Goal: Find specific page/section: Find specific page/section

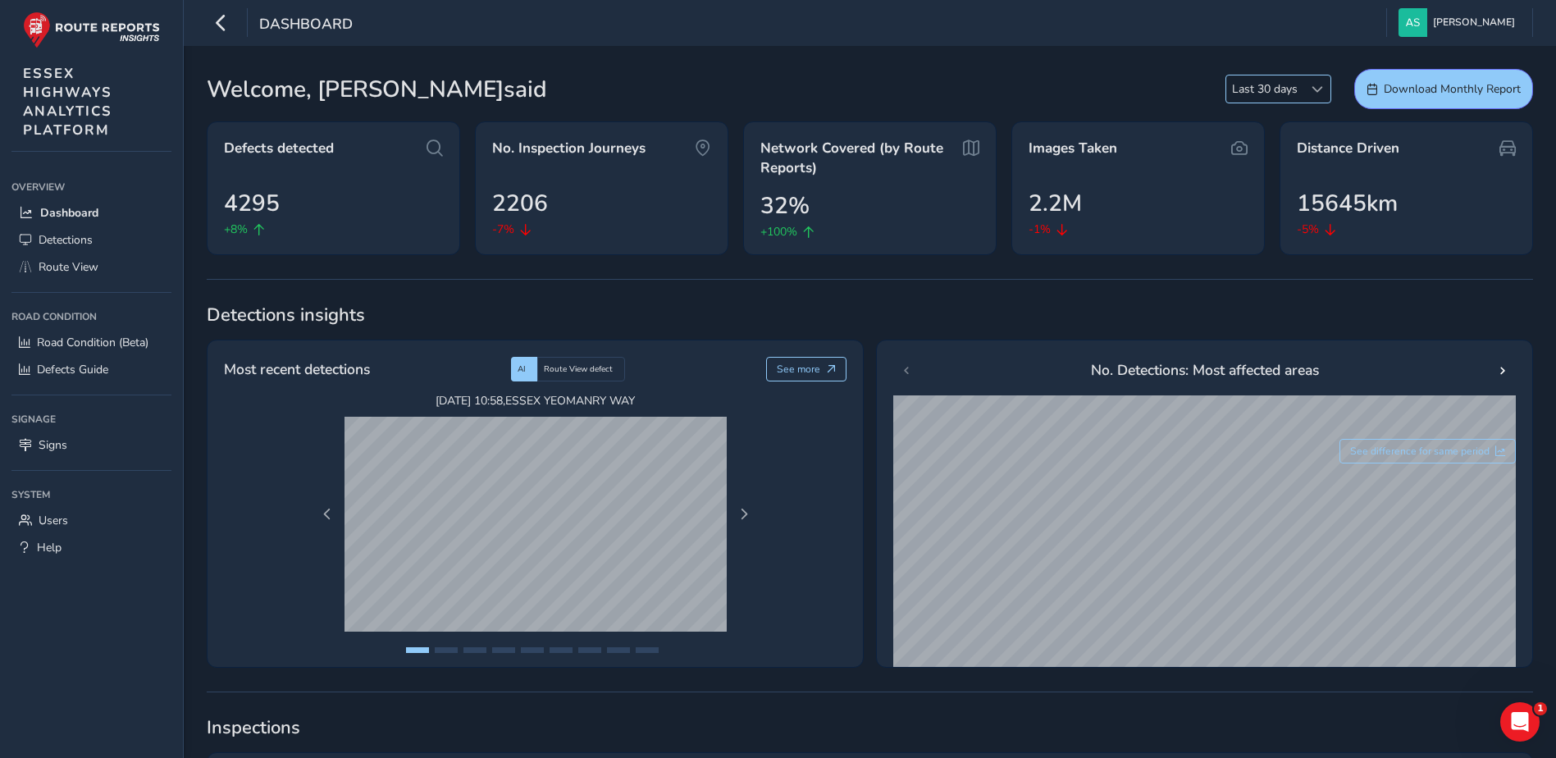
click at [1317, 92] on span at bounding box center [1317, 89] width 11 height 11
click at [1273, 180] on li "Last 90 days" at bounding box center [1278, 177] width 104 height 27
click at [69, 271] on span "Route View" at bounding box center [69, 267] width 60 height 16
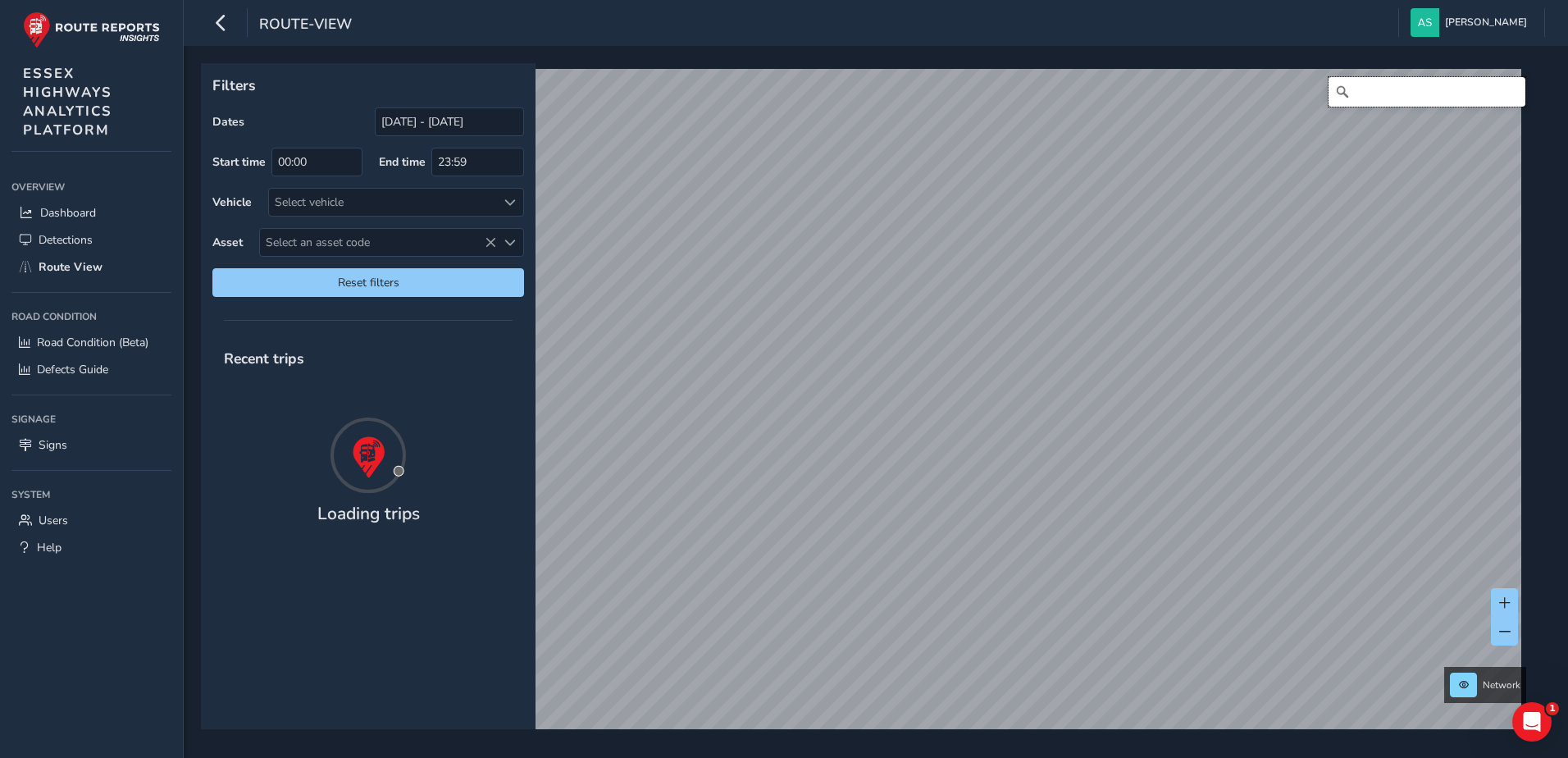
click at [1344, 86] on input "Search" at bounding box center [1427, 92] width 197 height 30
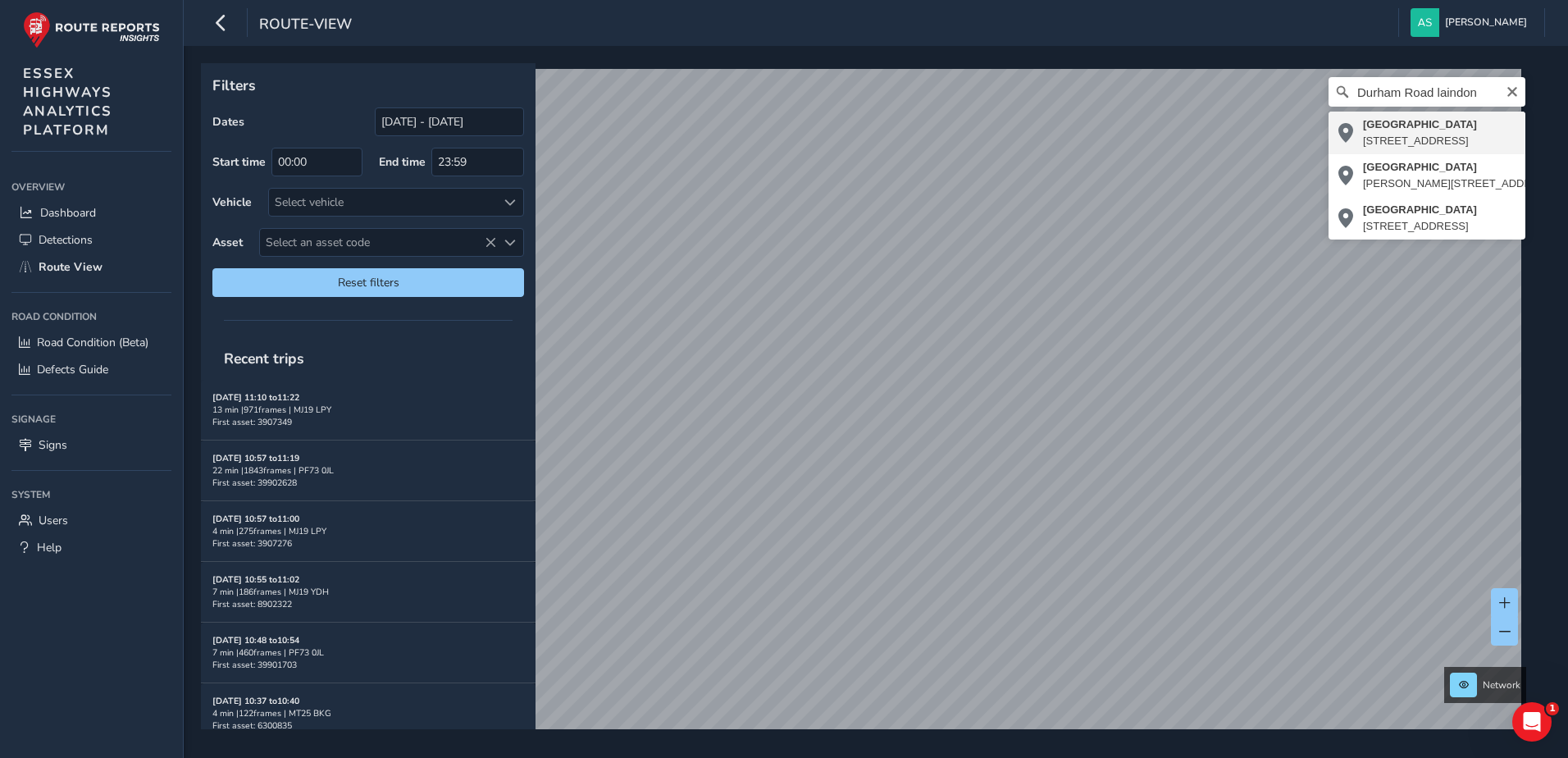
type input "[STREET_ADDRESS]"
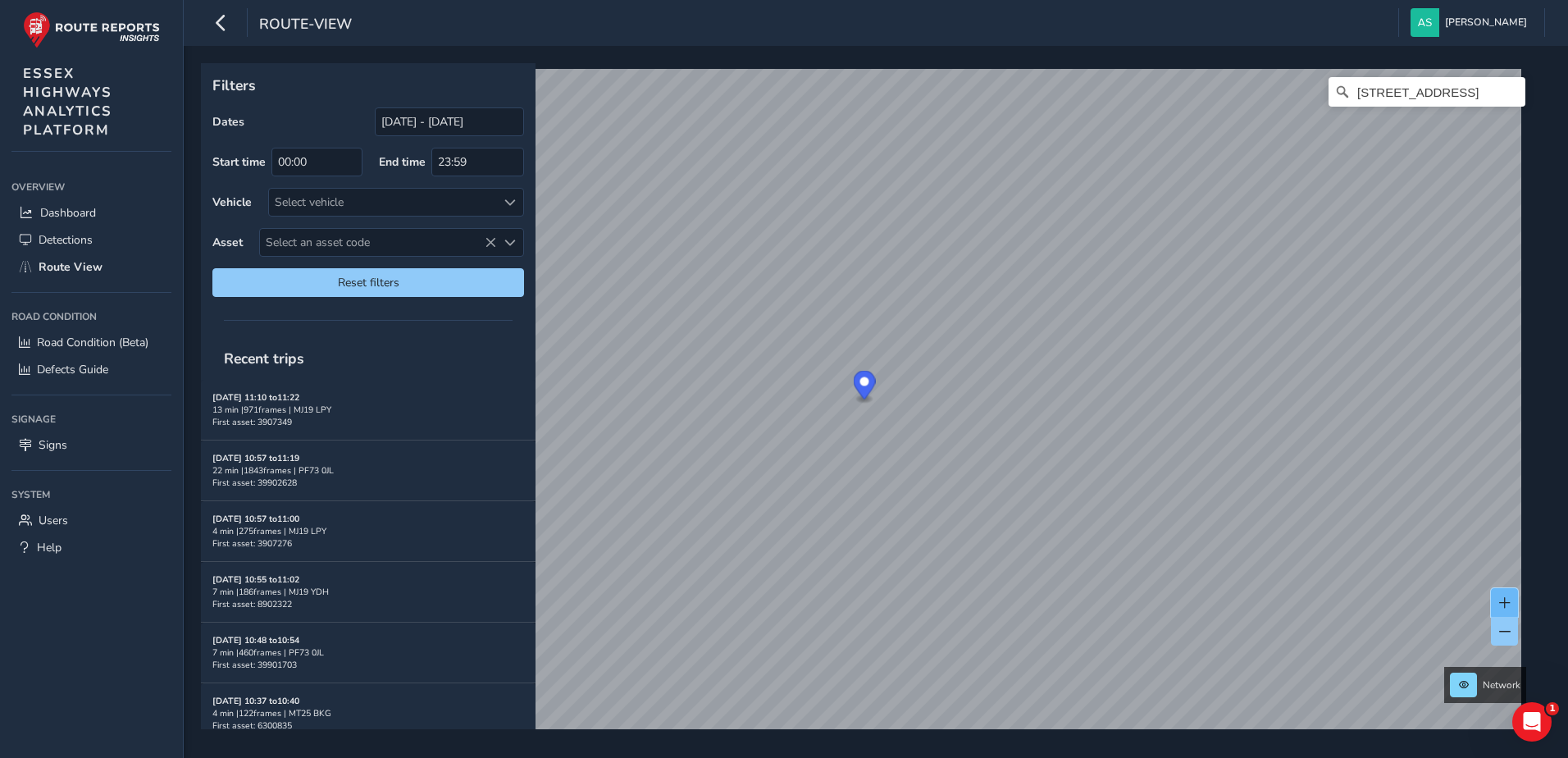
click at [1503, 592] on button at bounding box center [1504, 602] width 27 height 29
click at [311, 240] on span "Select an asset code" at bounding box center [378, 242] width 236 height 27
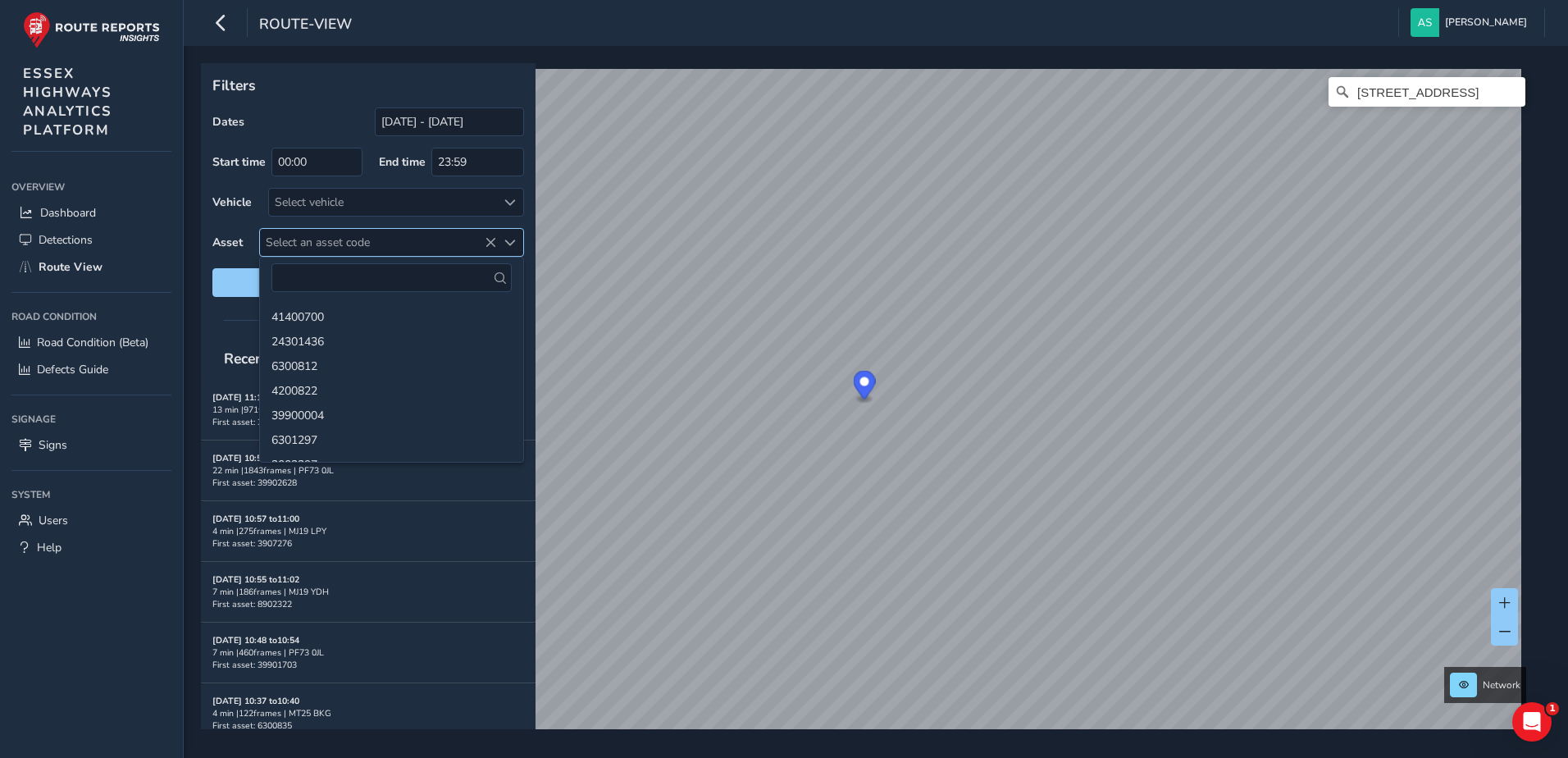
drag, startPoint x: 311, startPoint y: 240, endPoint x: 276, endPoint y: 238, distance: 34.5
click at [276, 238] on span "Select an asset code" at bounding box center [378, 242] width 236 height 27
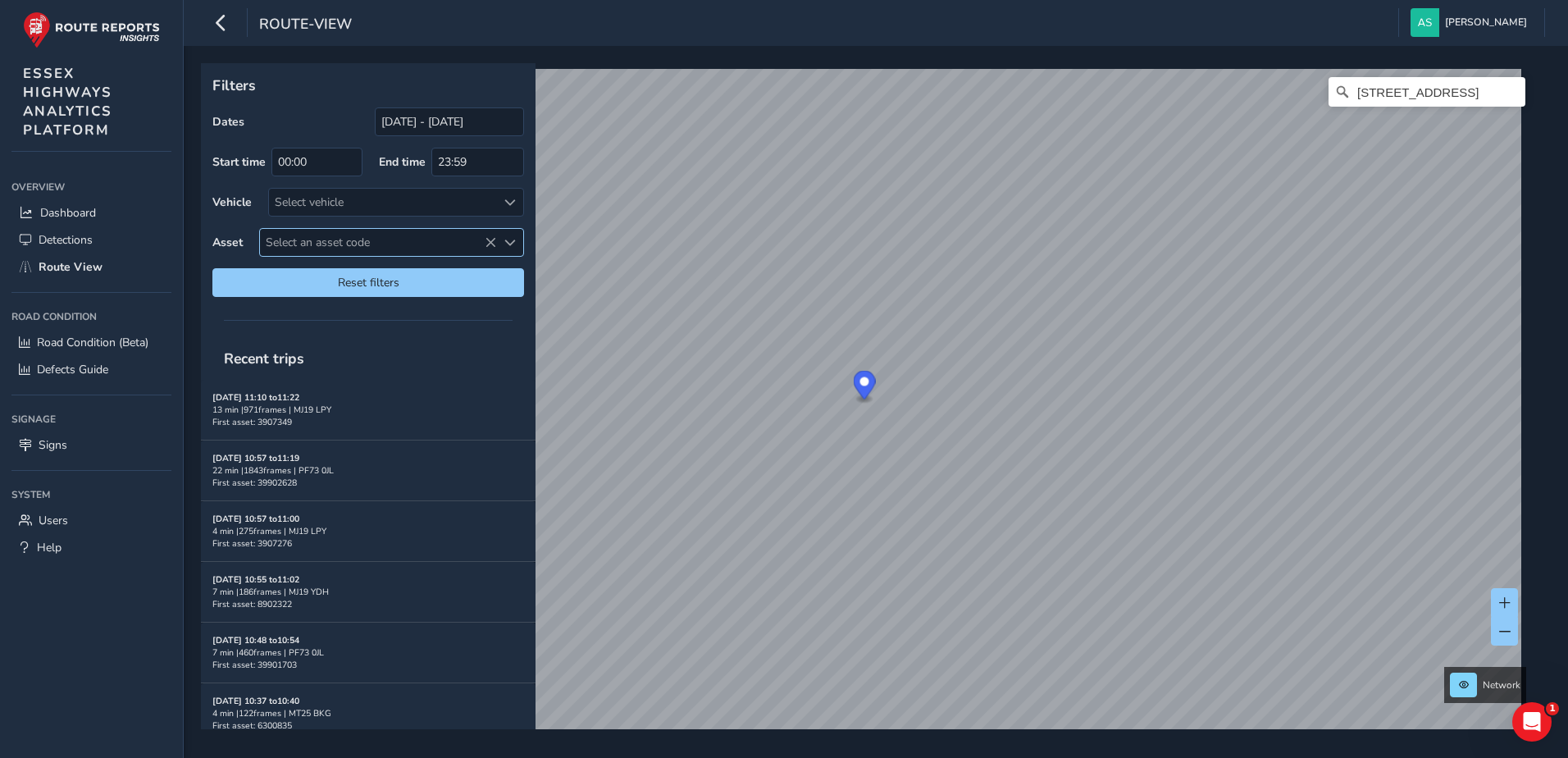
click at [274, 238] on span "Select an asset code" at bounding box center [378, 242] width 236 height 27
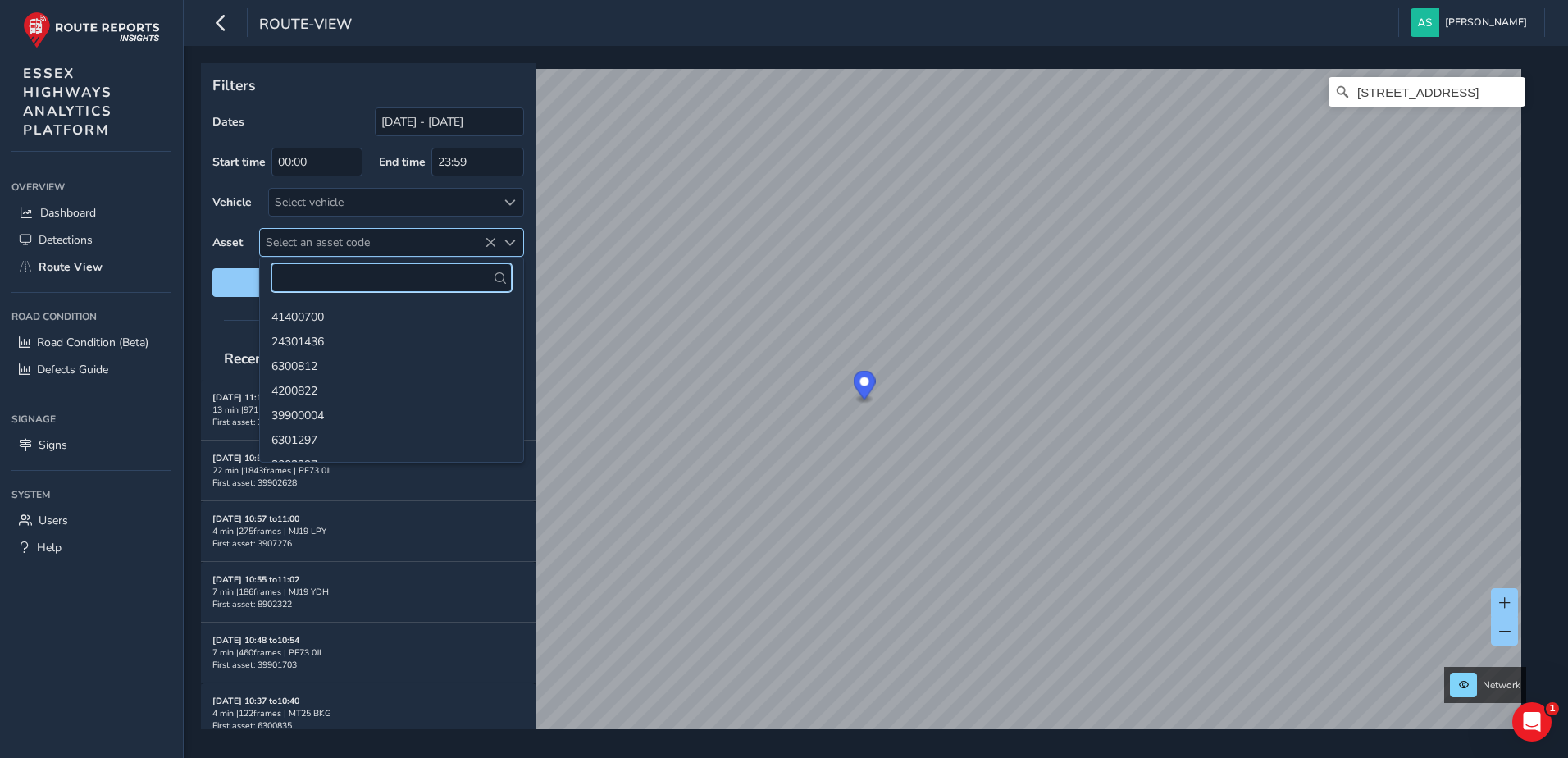
click at [274, 238] on span "Select an asset code" at bounding box center [378, 242] width 236 height 27
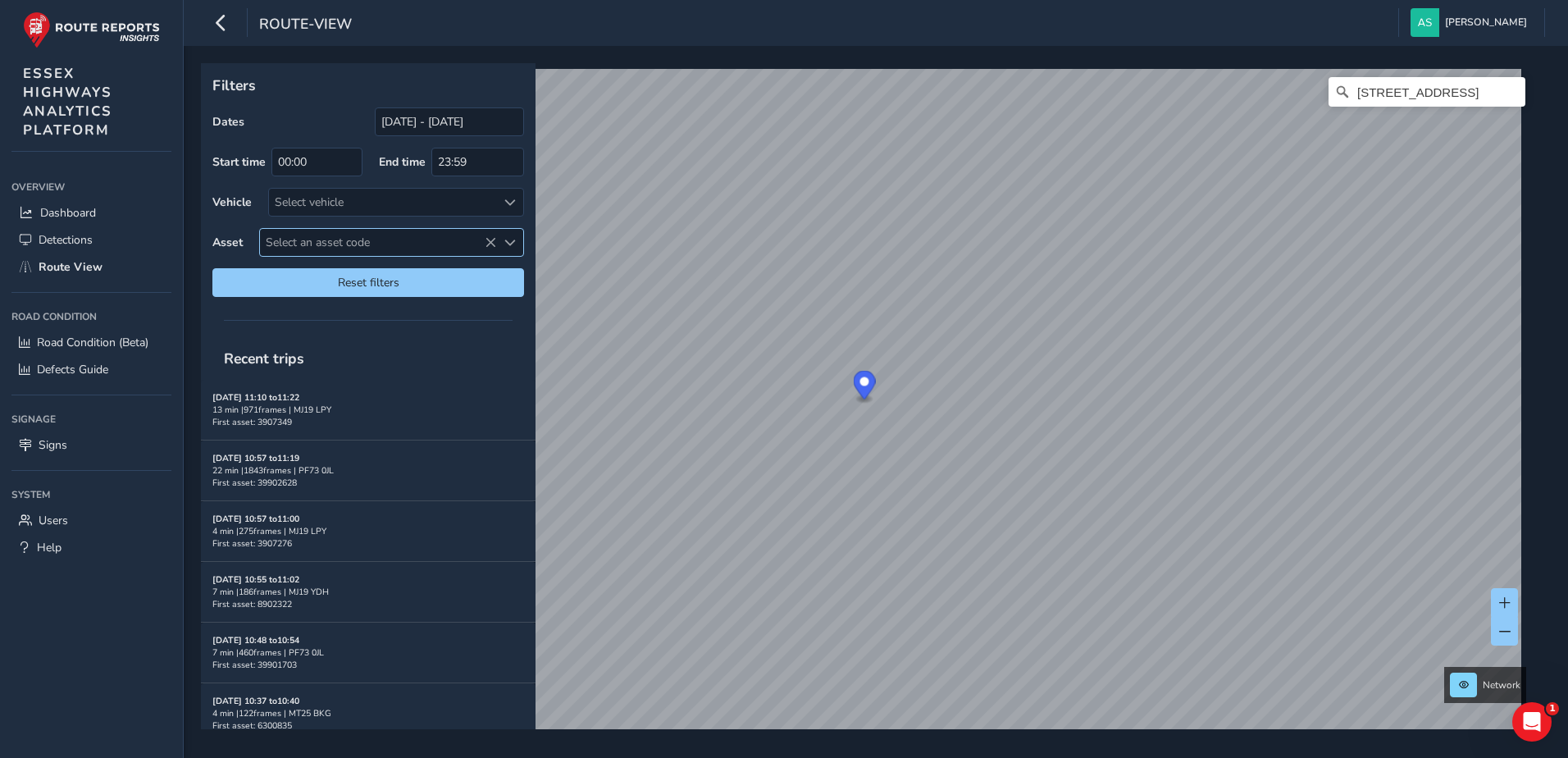
click at [509, 249] on div "Select an asset code" at bounding box center [509, 242] width 27 height 27
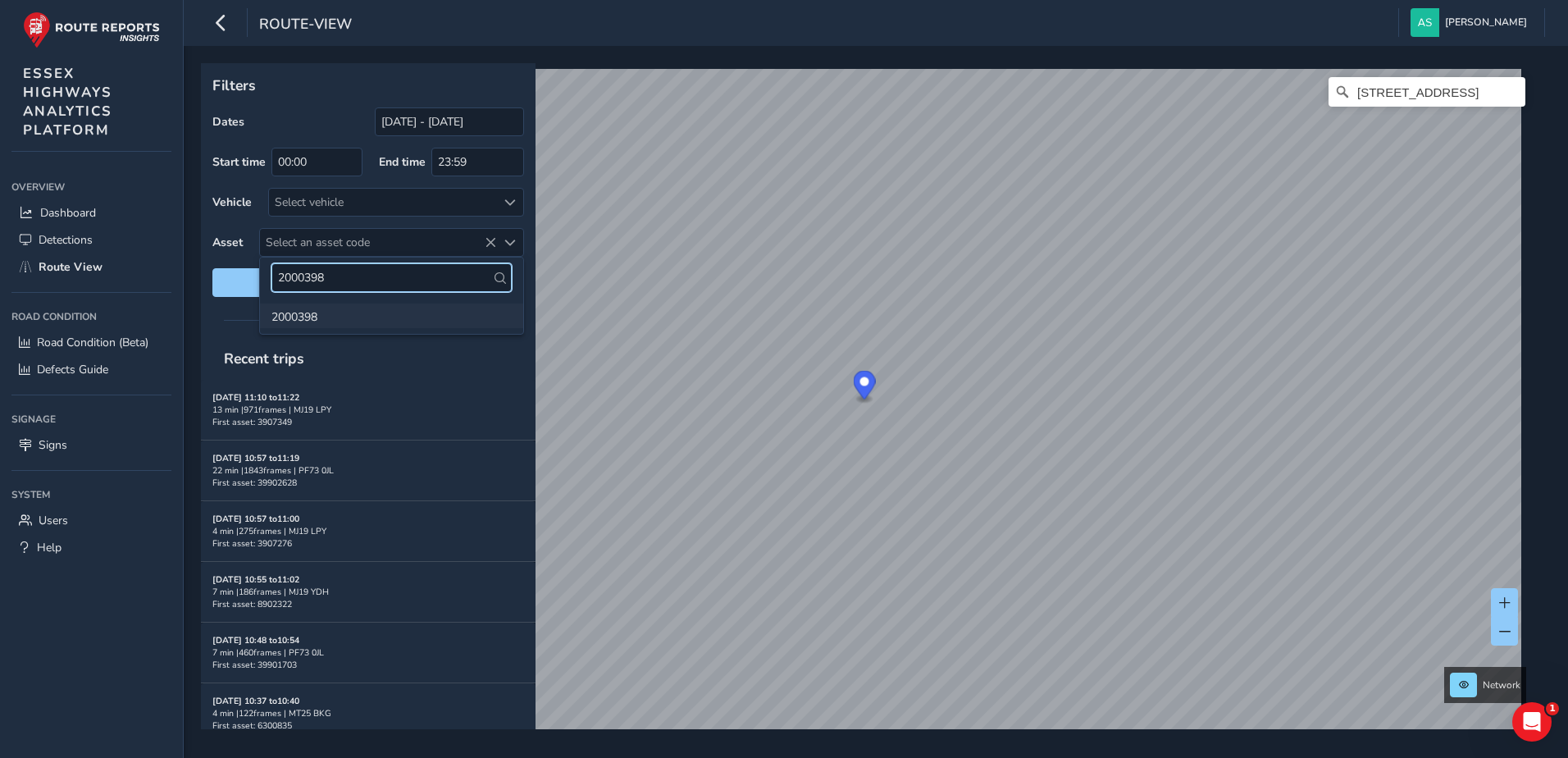
type input "2000398"
click at [309, 318] on li "2000398" at bounding box center [391, 315] width 263 height 25
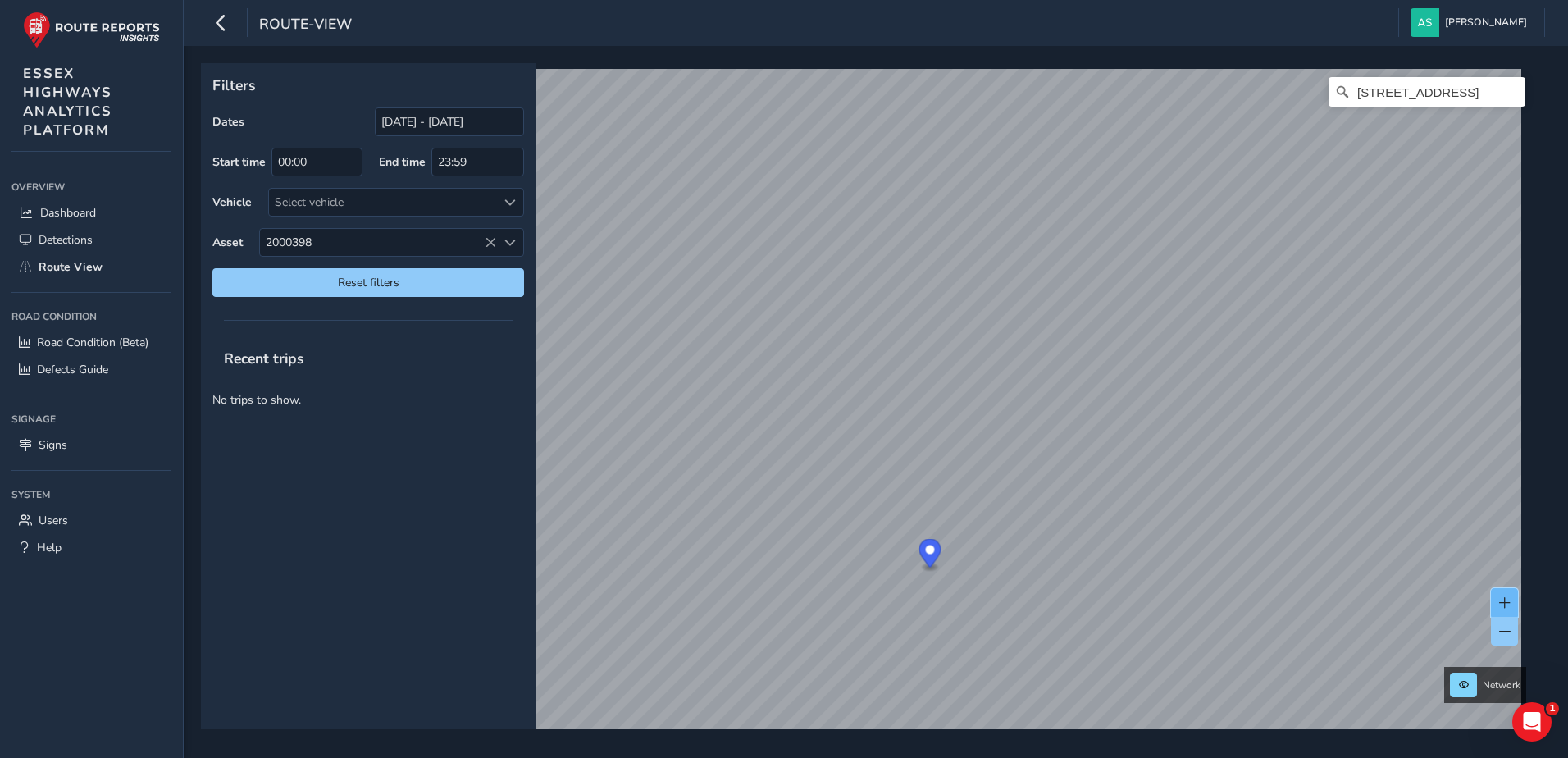
click at [1499, 600] on span at bounding box center [1504, 602] width 11 height 11
click at [1508, 599] on span at bounding box center [1504, 602] width 11 height 11
